Goal: Complete application form

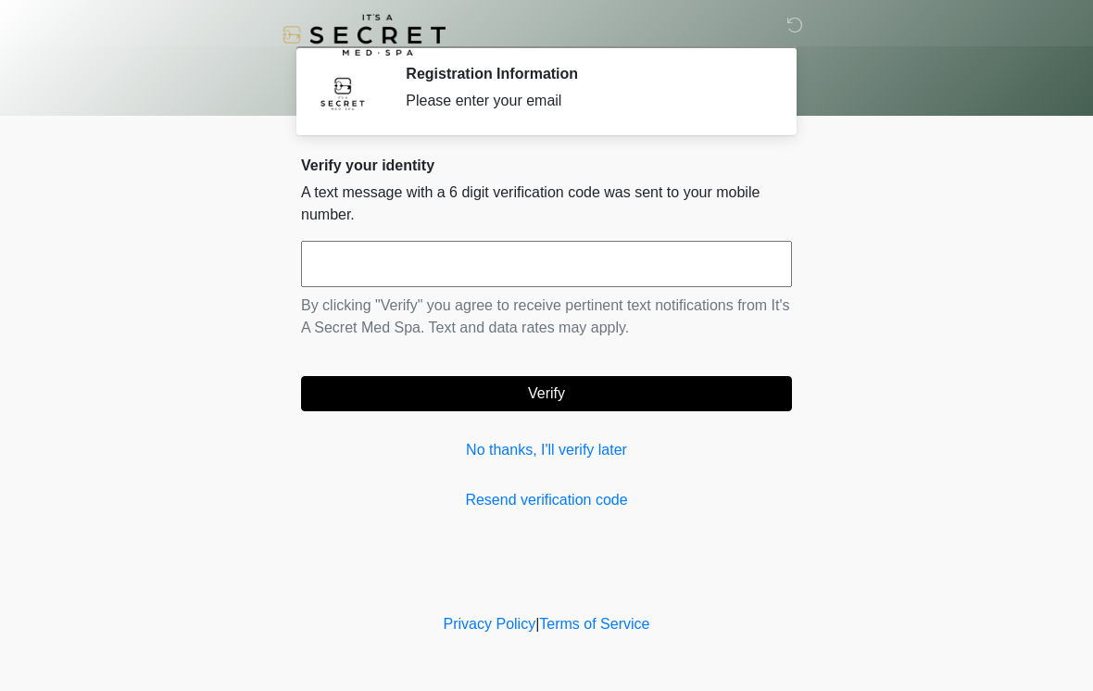
click at [457, 262] on input "text" at bounding box center [546, 264] width 491 height 46
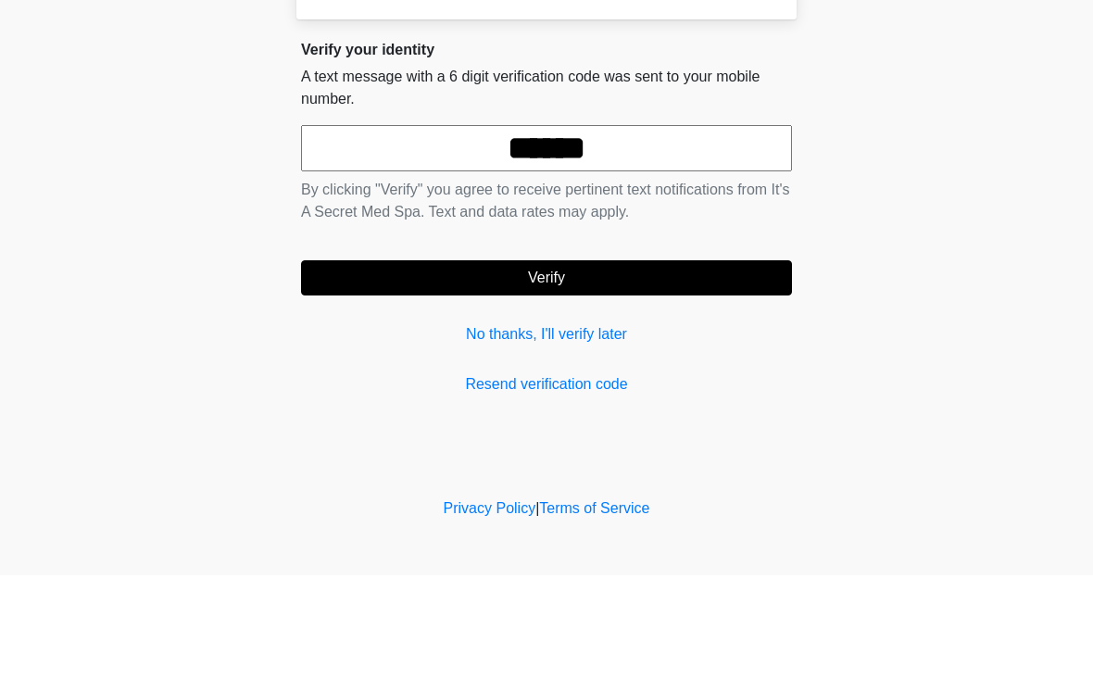
type input "******"
click at [466, 376] on button "Verify" at bounding box center [546, 393] width 491 height 35
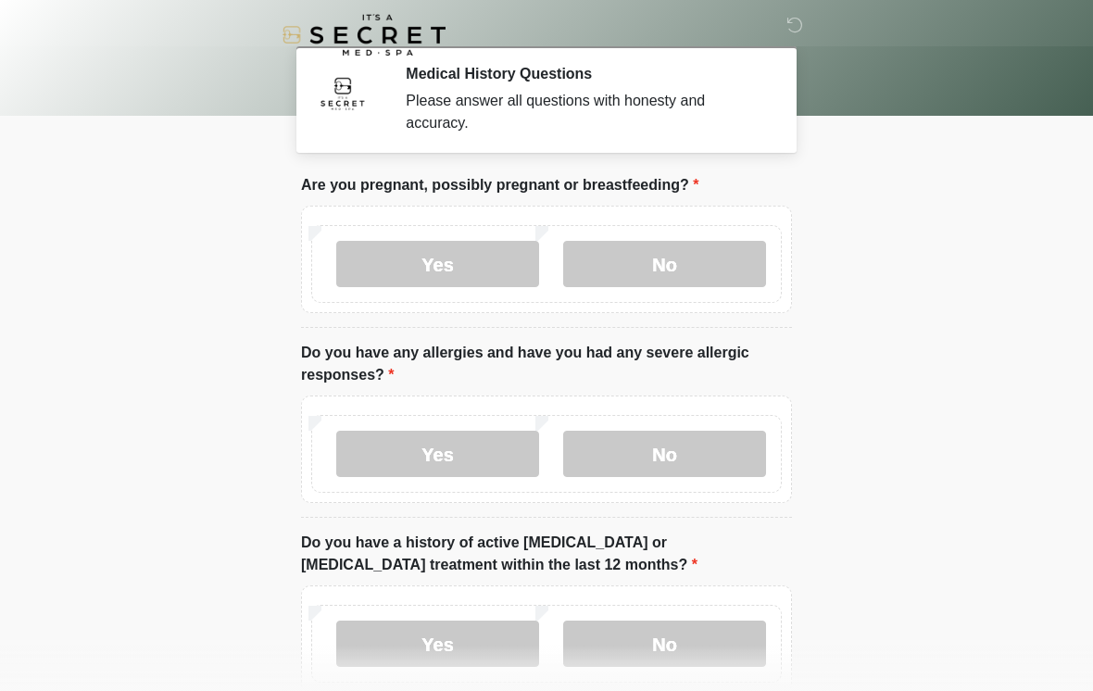
click at [676, 284] on label "No" at bounding box center [664, 264] width 203 height 46
click at [718, 449] on label "No" at bounding box center [664, 454] width 203 height 46
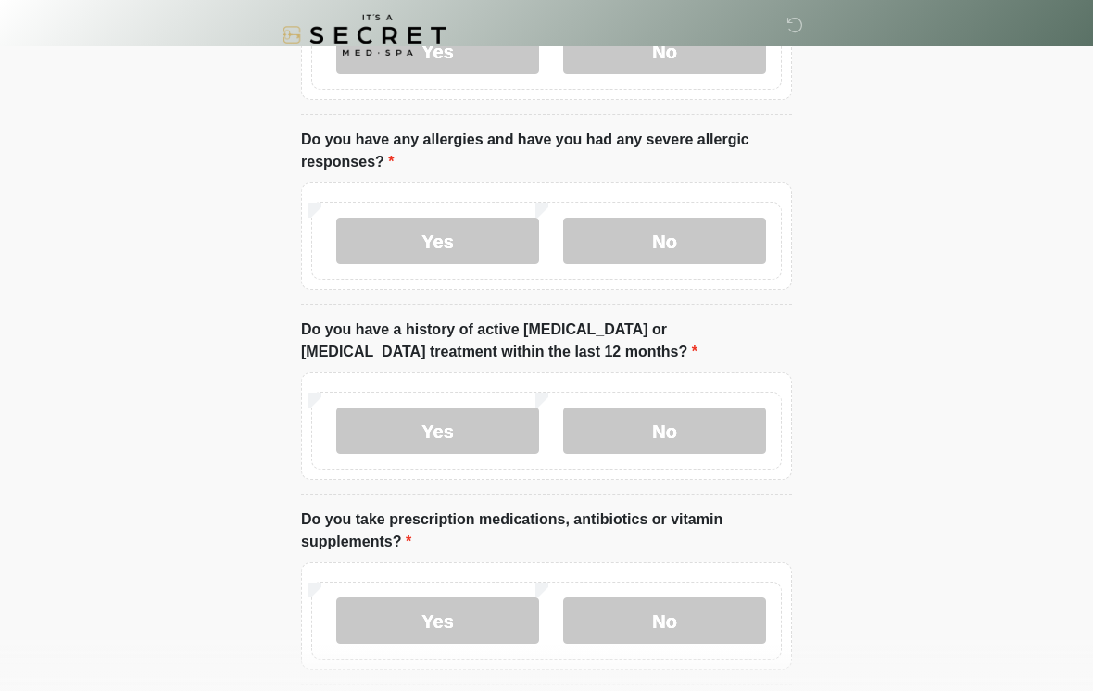
scroll to position [225, 0]
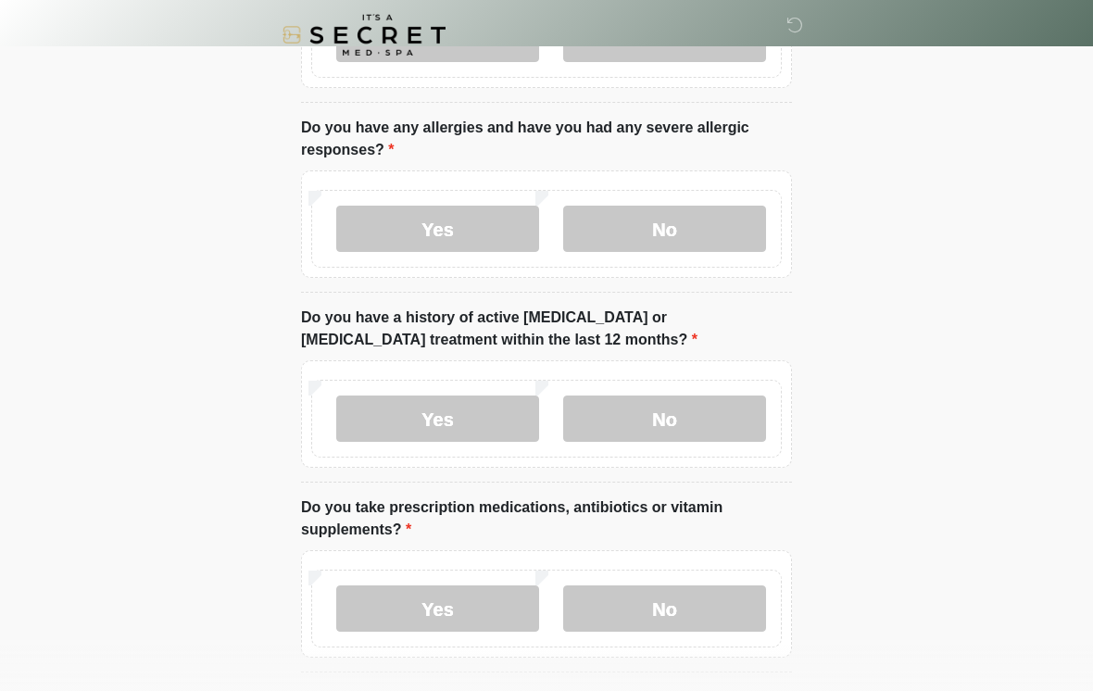
click at [744, 418] on label "No" at bounding box center [664, 419] width 203 height 46
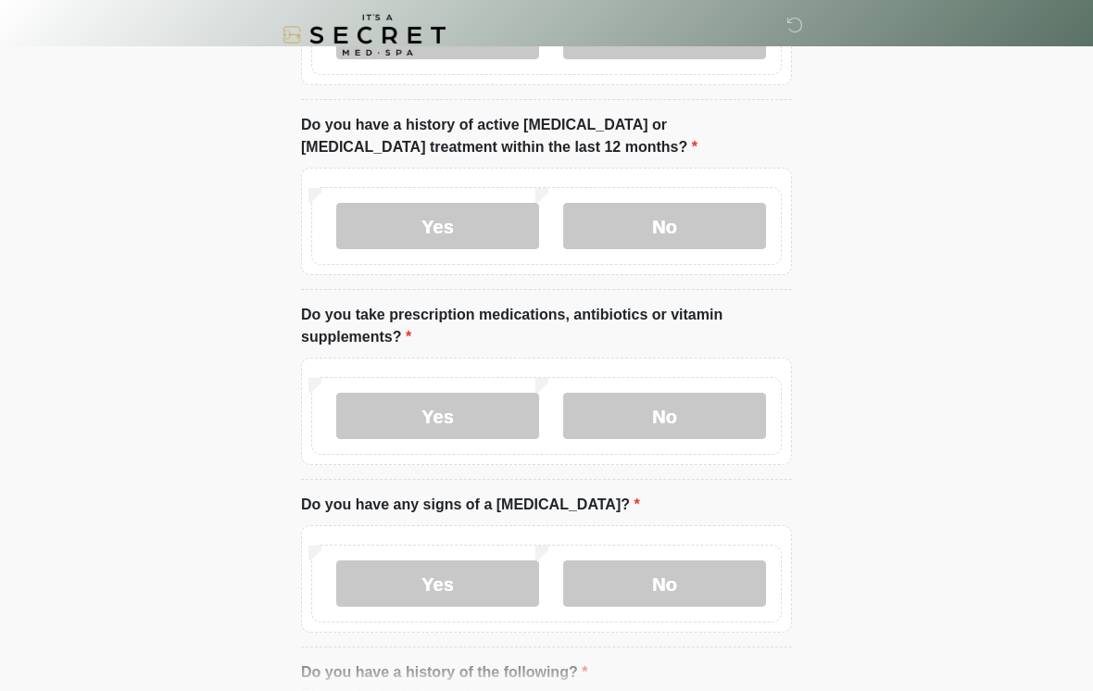
click at [753, 406] on label "No" at bounding box center [664, 416] width 203 height 46
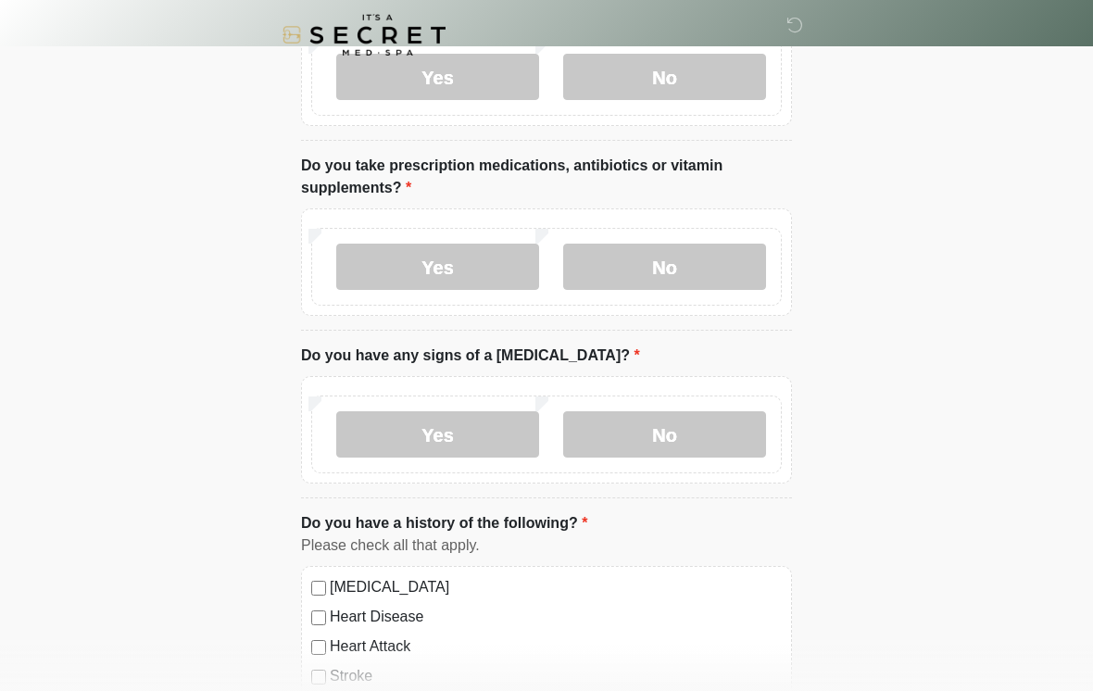
scroll to position [587, 0]
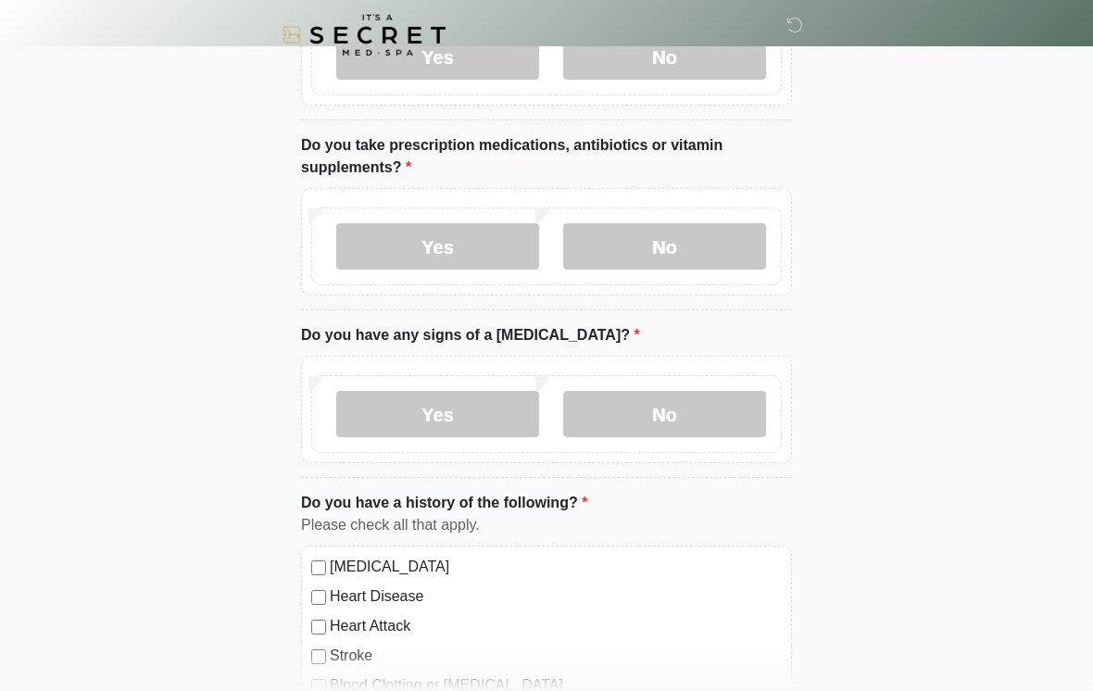
click at [744, 417] on label "No" at bounding box center [664, 414] width 203 height 46
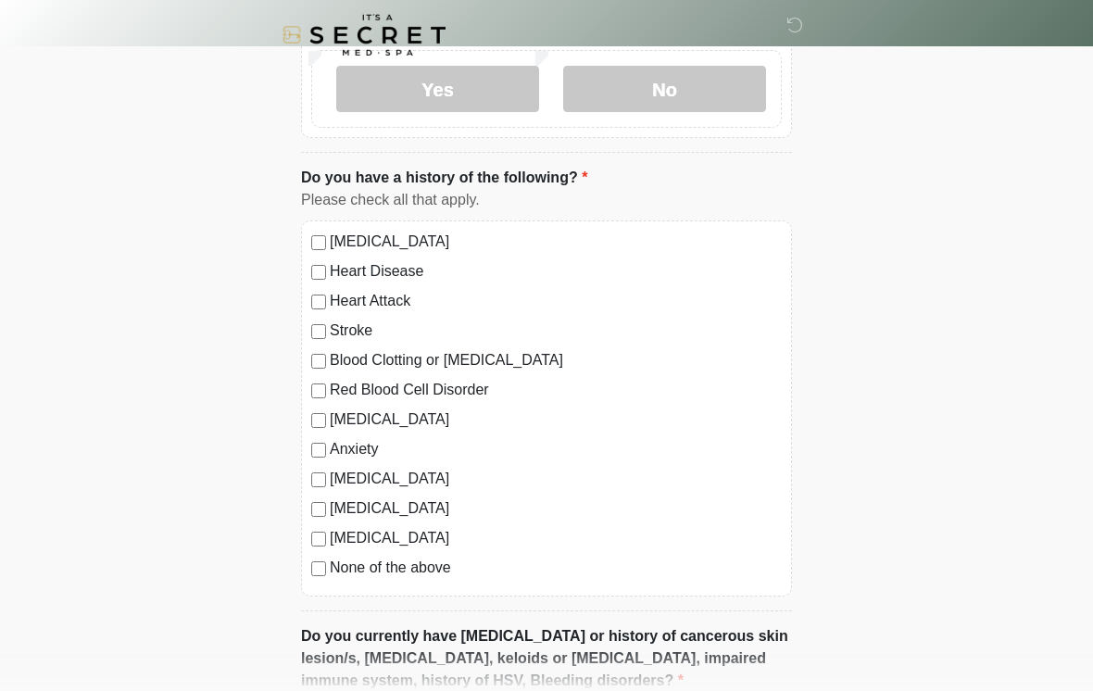
scroll to position [912, 0]
click at [441, 563] on label "None of the above" at bounding box center [556, 569] width 452 height 22
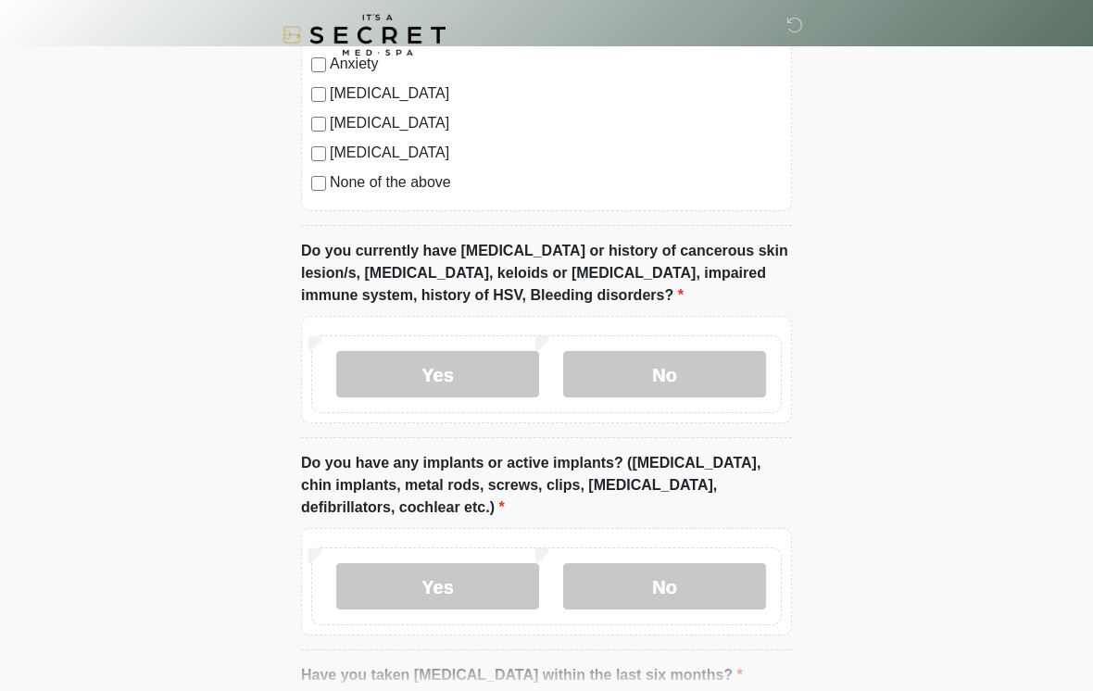
scroll to position [1272, 0]
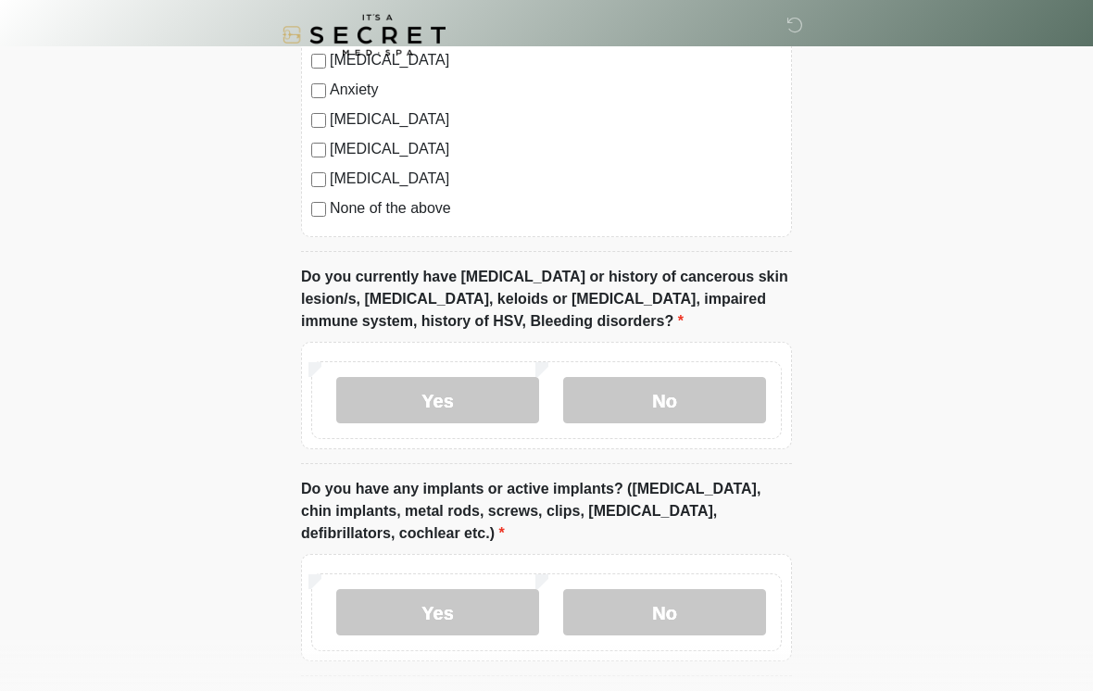
click at [725, 394] on label "No" at bounding box center [664, 400] width 203 height 46
click at [468, 404] on label "Yes" at bounding box center [437, 400] width 203 height 46
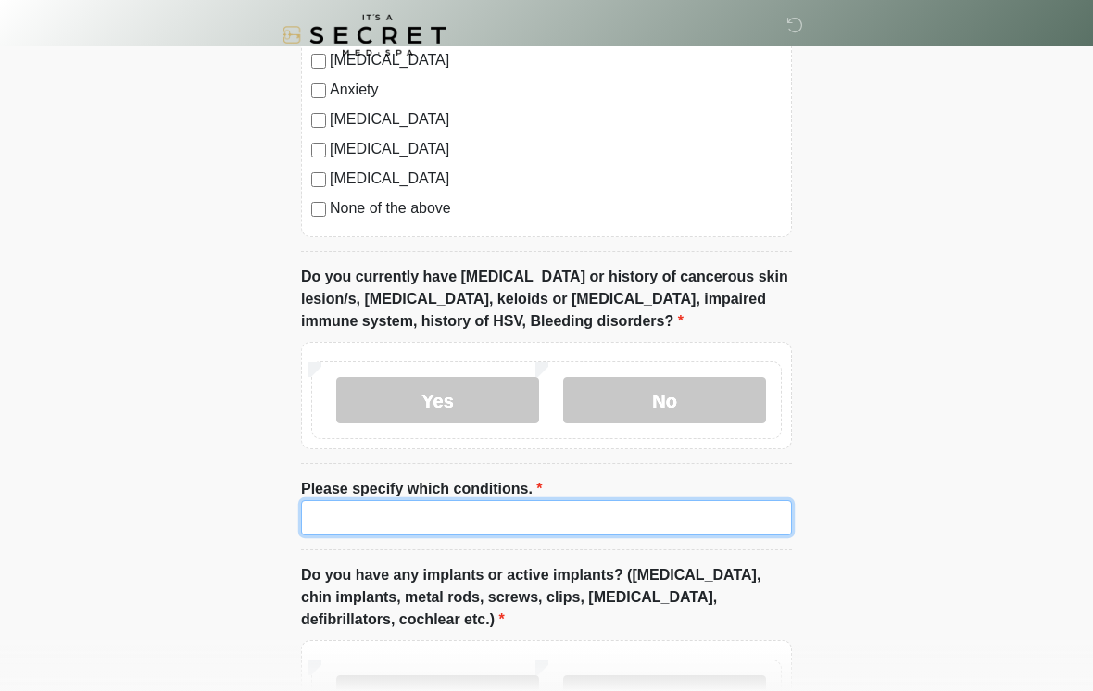
click at [647, 521] on input "Please specify which conditions." at bounding box center [546, 517] width 491 height 35
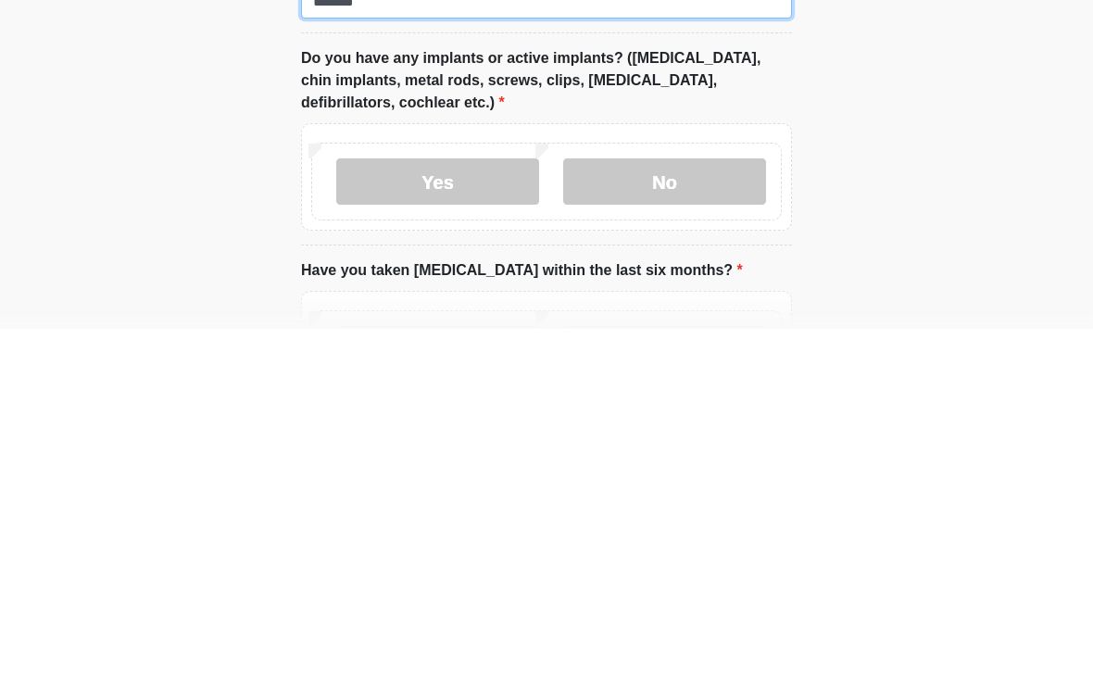
scroll to position [1431, 0]
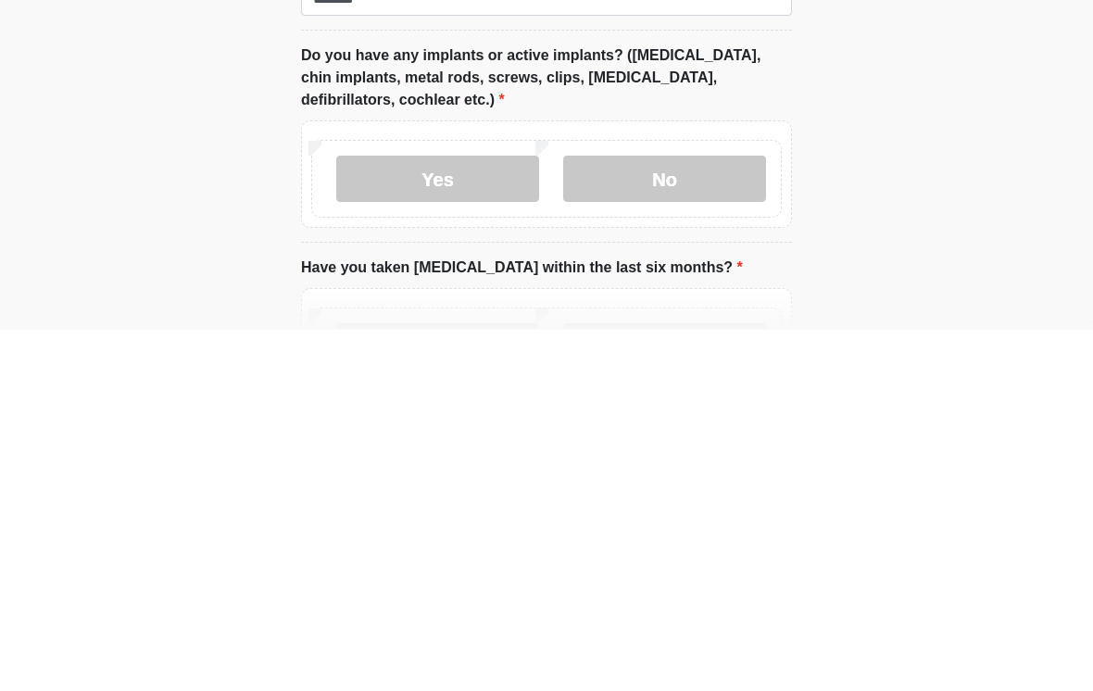
click at [715, 517] on label "No" at bounding box center [664, 540] width 203 height 46
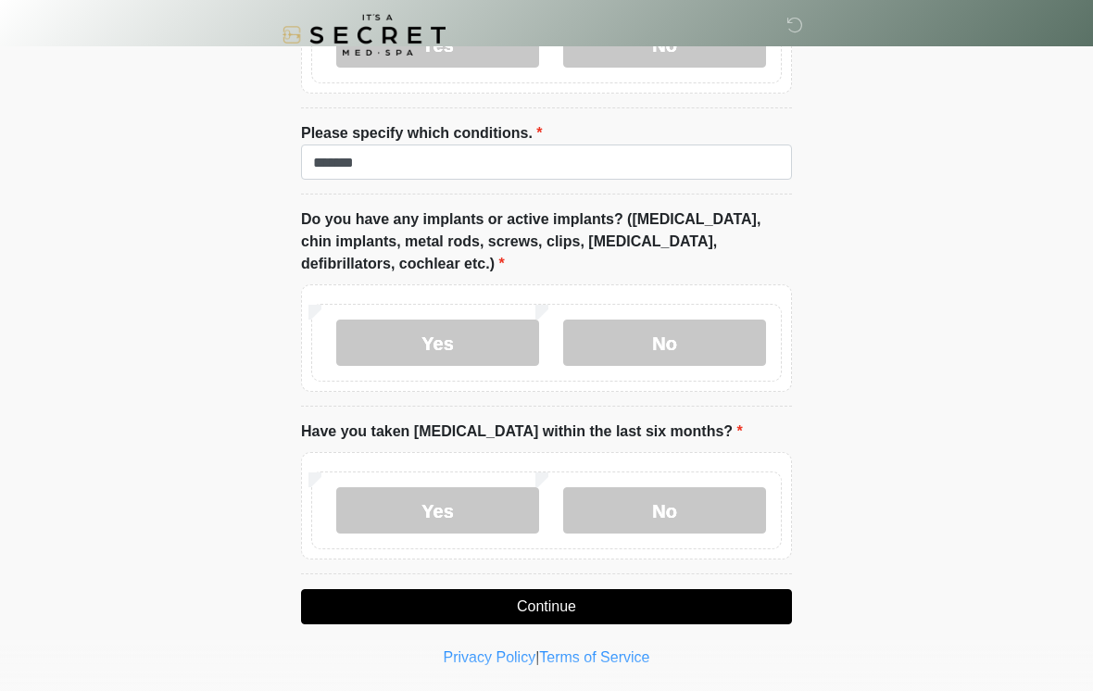
click at [682, 500] on label "No" at bounding box center [664, 510] width 203 height 46
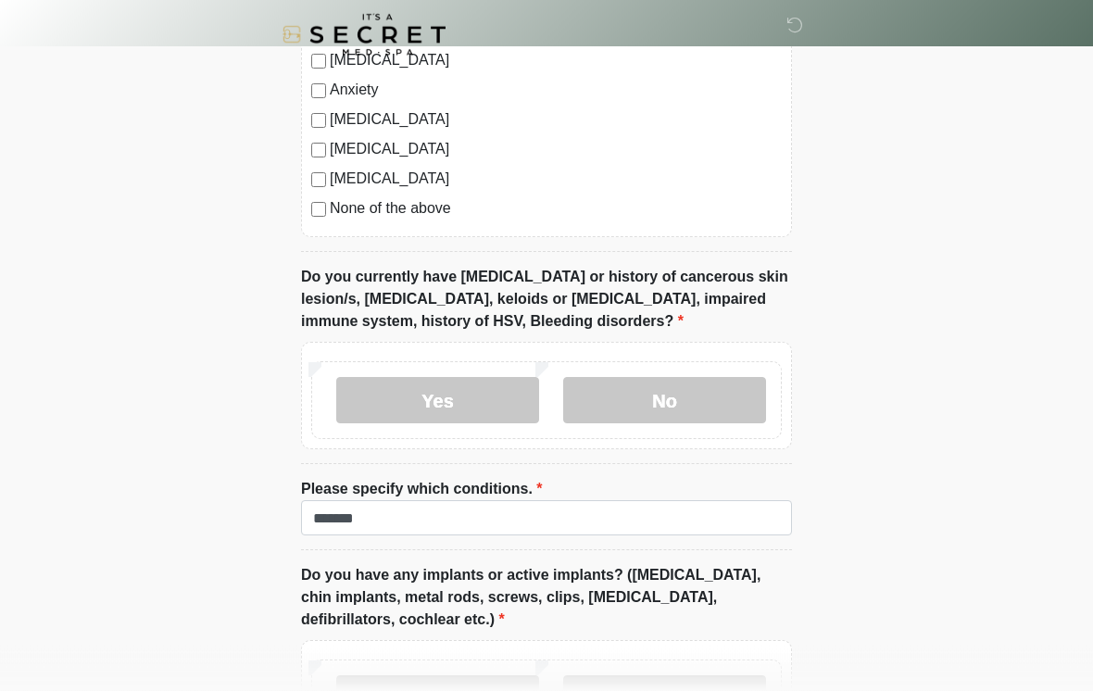
scroll to position [1272, 0]
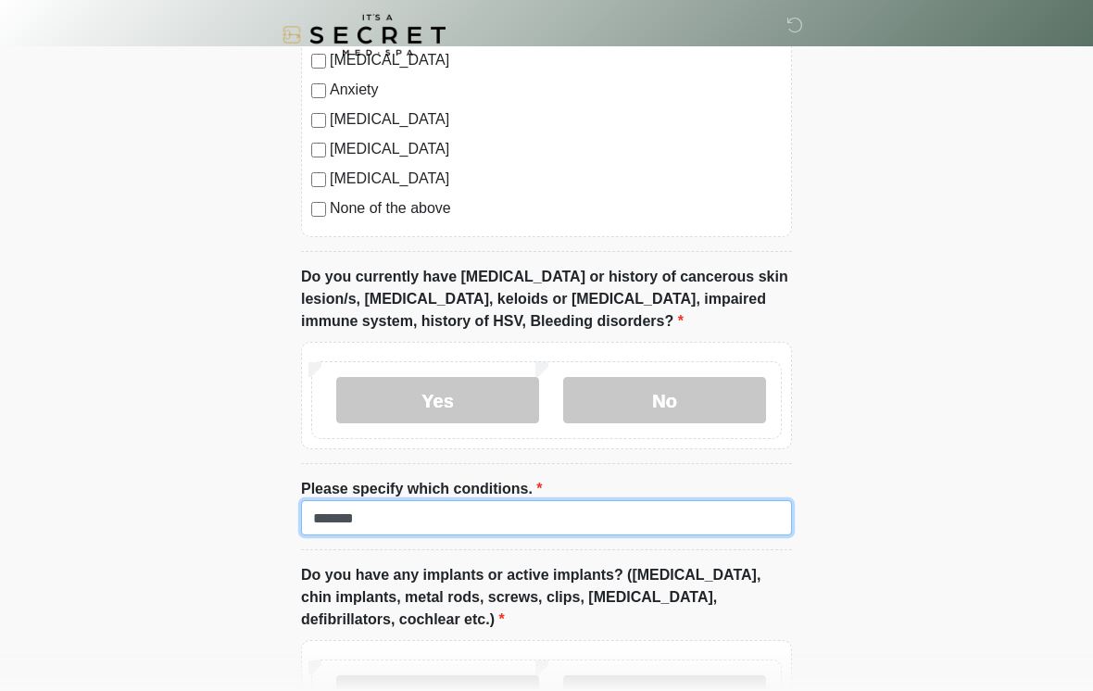
click at [332, 515] on input "*******" at bounding box center [546, 517] width 491 height 35
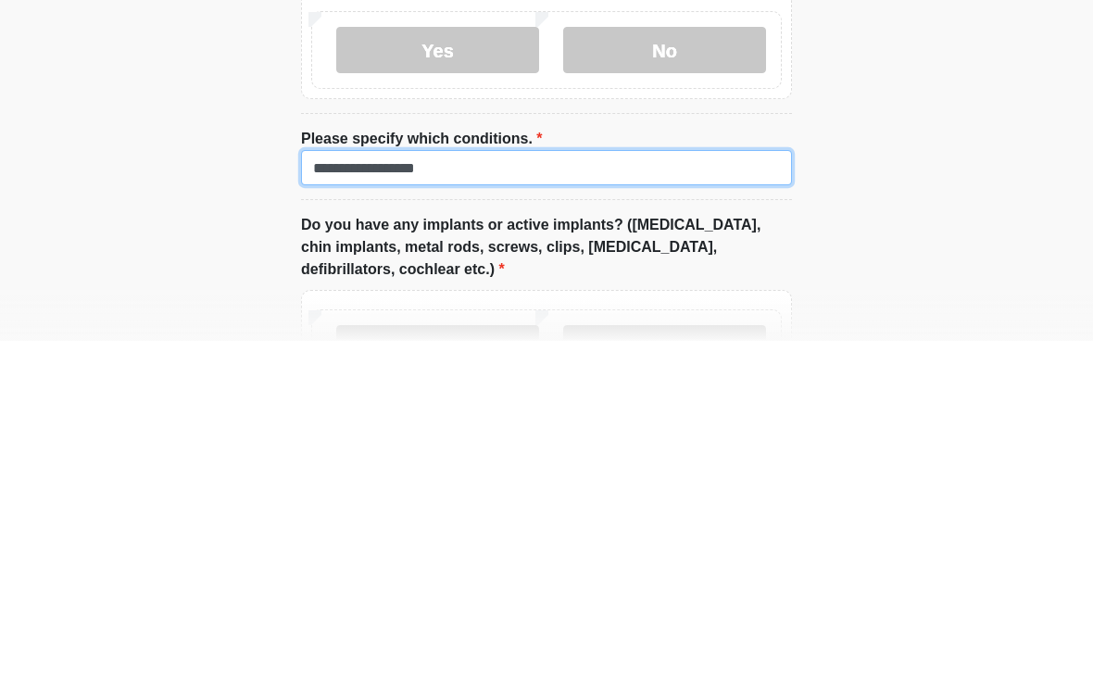
click at [578, 500] on input "**********" at bounding box center [546, 517] width 491 height 35
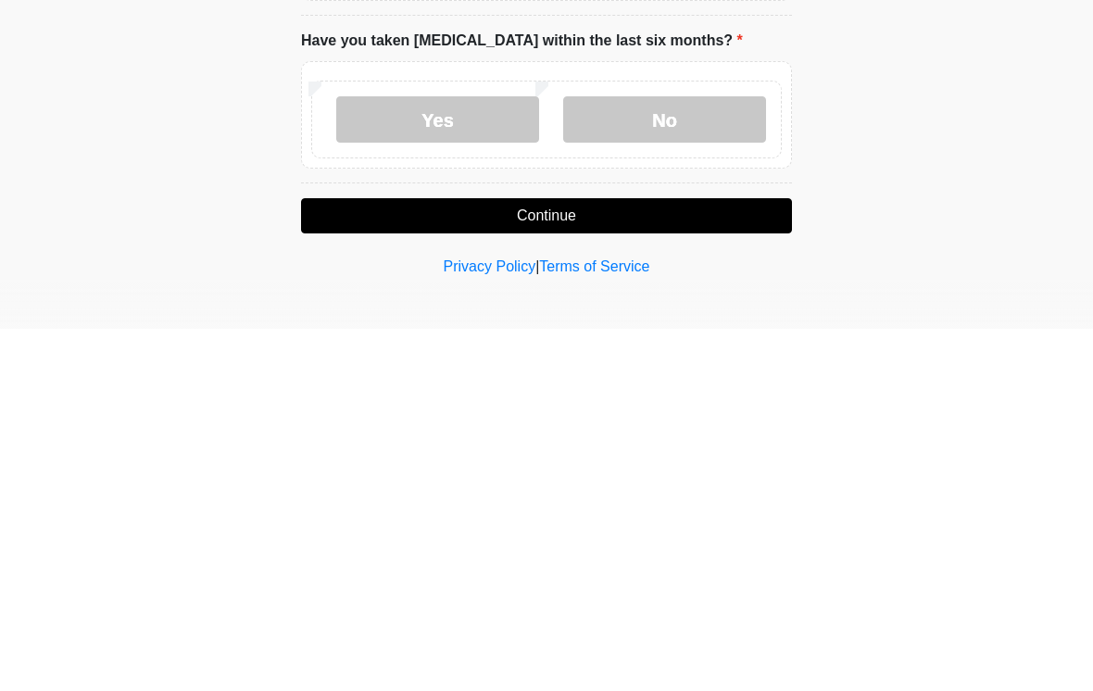
type input "**********"
click at [703, 561] on button "Continue" at bounding box center [546, 578] width 491 height 35
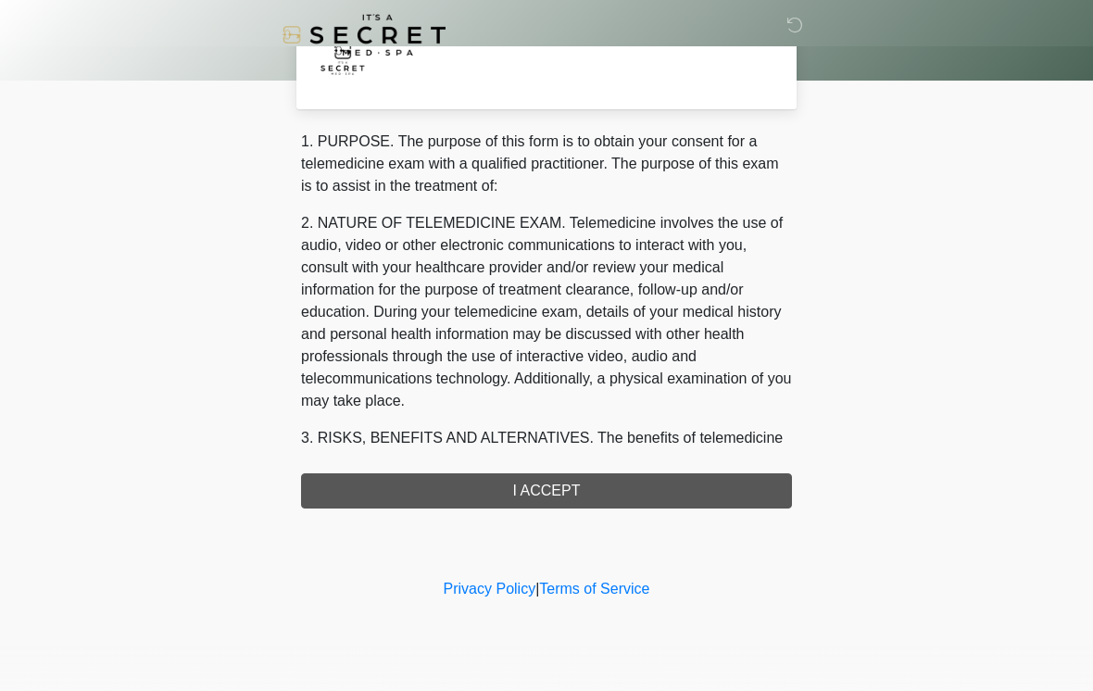
scroll to position [0, 0]
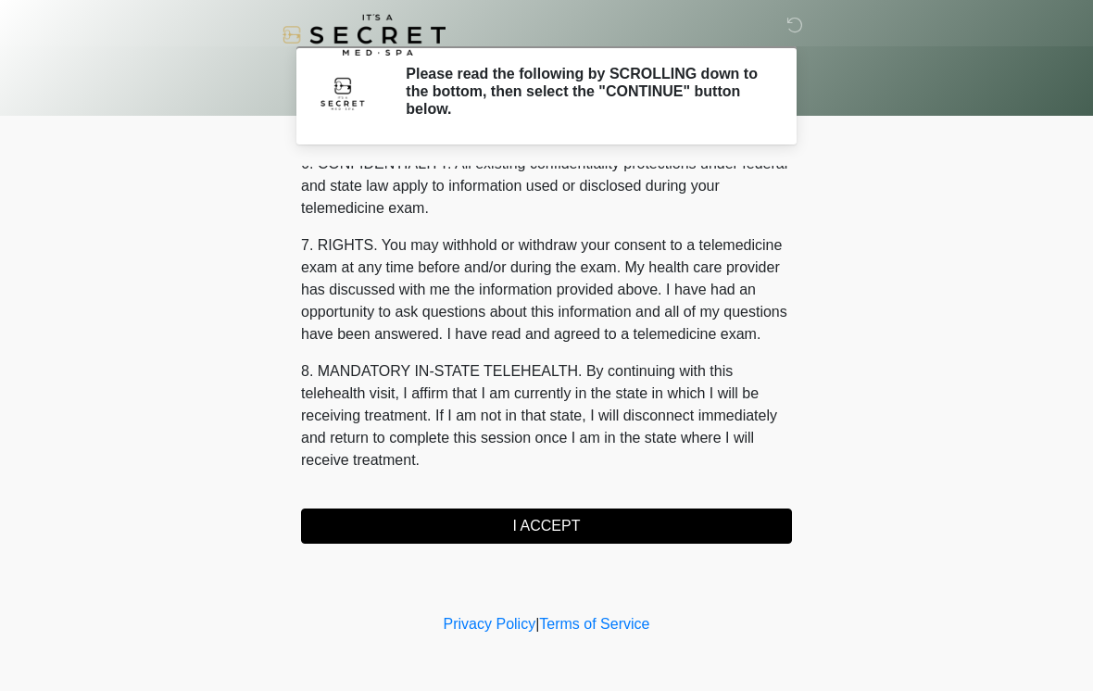
click at [675, 510] on button "I ACCEPT" at bounding box center [546, 526] width 491 height 35
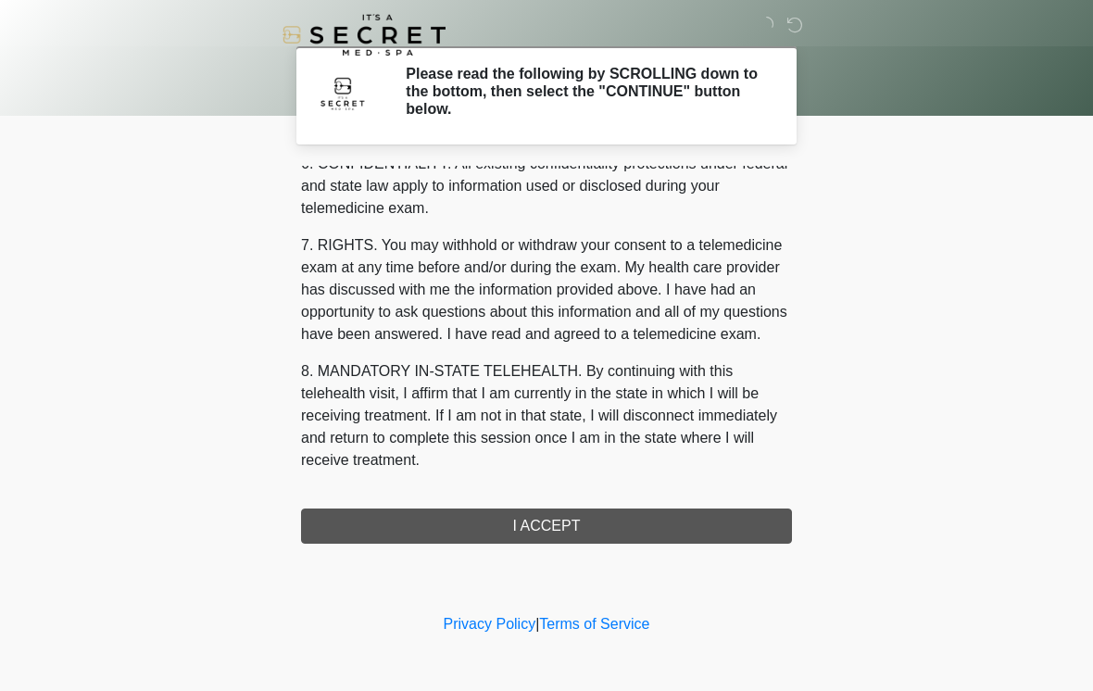
scroll to position [754, 0]
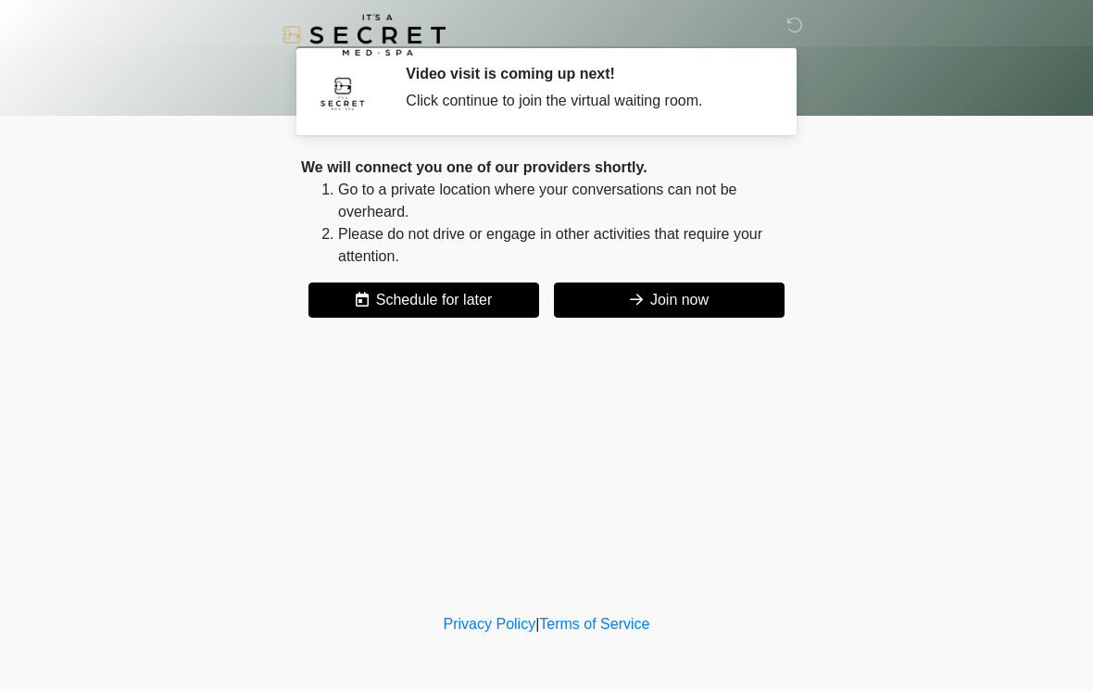
click at [722, 300] on button "Join now" at bounding box center [669, 300] width 231 height 35
